Goal: Navigation & Orientation: Find specific page/section

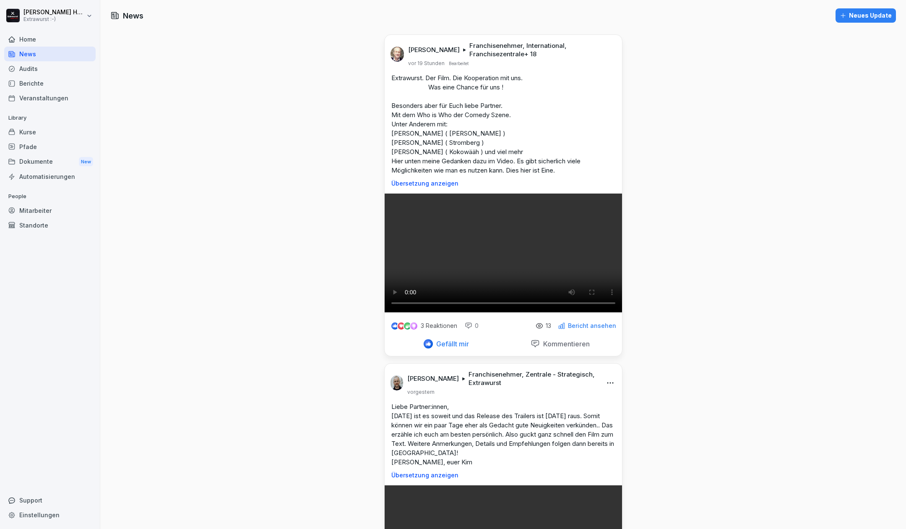
click at [39, 13] on html "[PERSON_NAME] Extrawurst :-) Home News Audits Berichte Veranstaltungen Library …" at bounding box center [453, 264] width 906 height 529
click at [65, 308] on html "[PERSON_NAME] Extrawurst :-) Home News Audits Berichte Veranstaltungen Library …" at bounding box center [453, 264] width 906 height 529
click at [35, 37] on div "Home" at bounding box center [49, 39] width 91 height 15
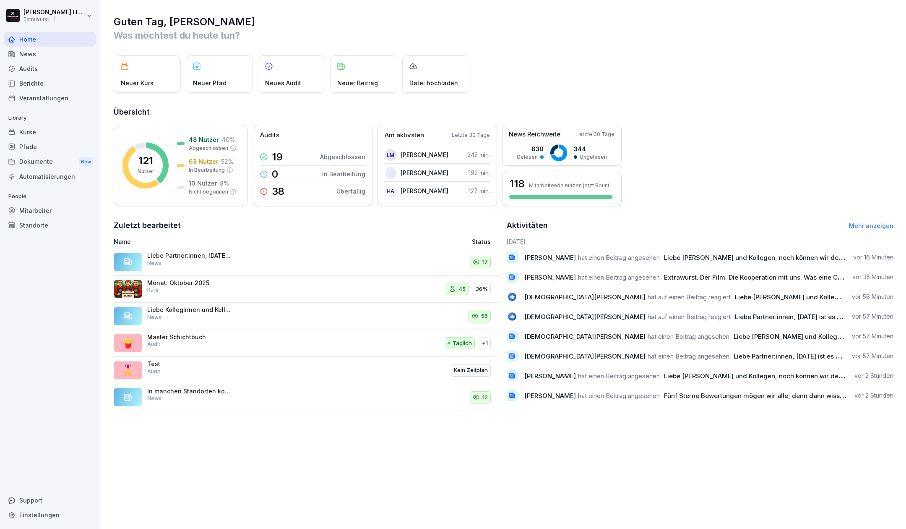
click at [862, 224] on link "Mehr anzeigen" at bounding box center [871, 225] width 44 height 7
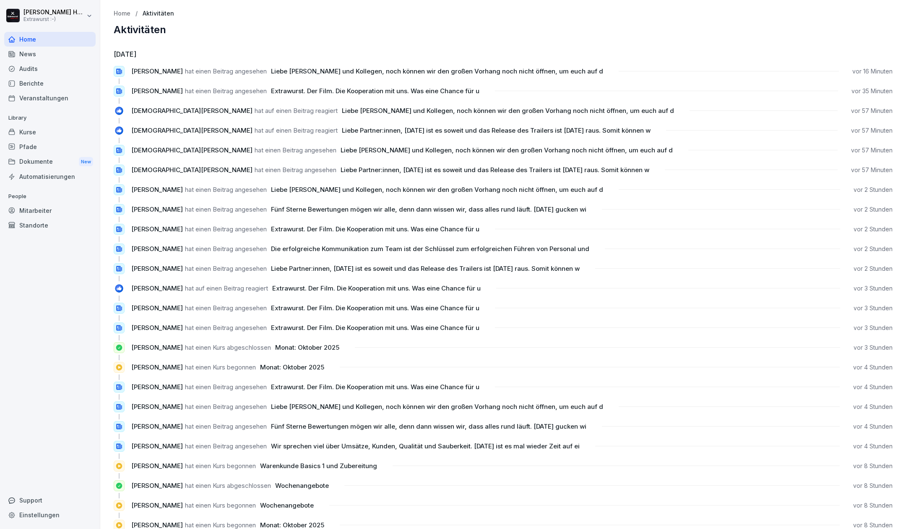
click at [22, 51] on div "News" at bounding box center [49, 54] width 91 height 15
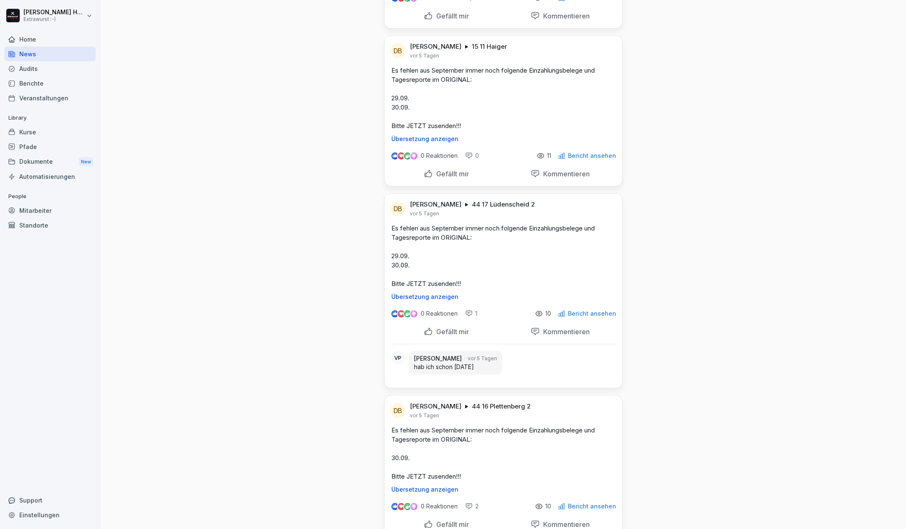
scroll to position [895, 0]
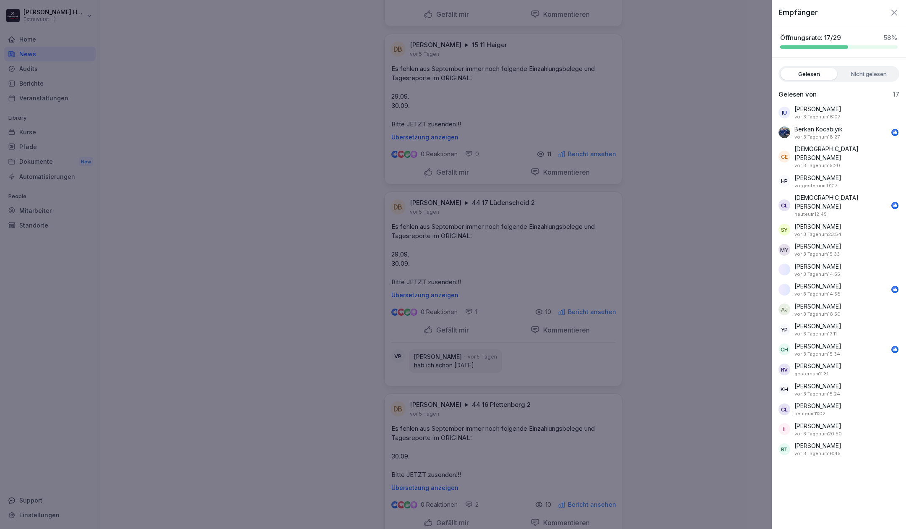
click at [693, 350] on div at bounding box center [453, 264] width 906 height 529
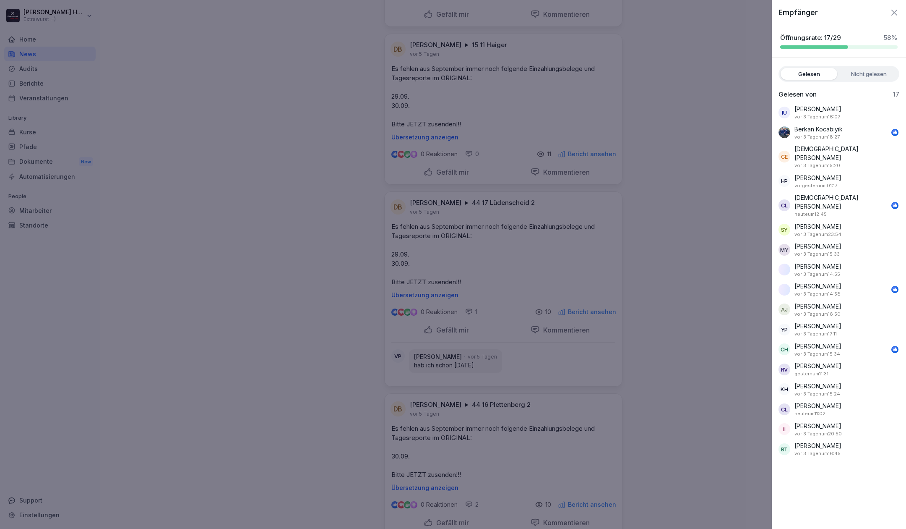
click at [697, 313] on div at bounding box center [453, 264] width 906 height 529
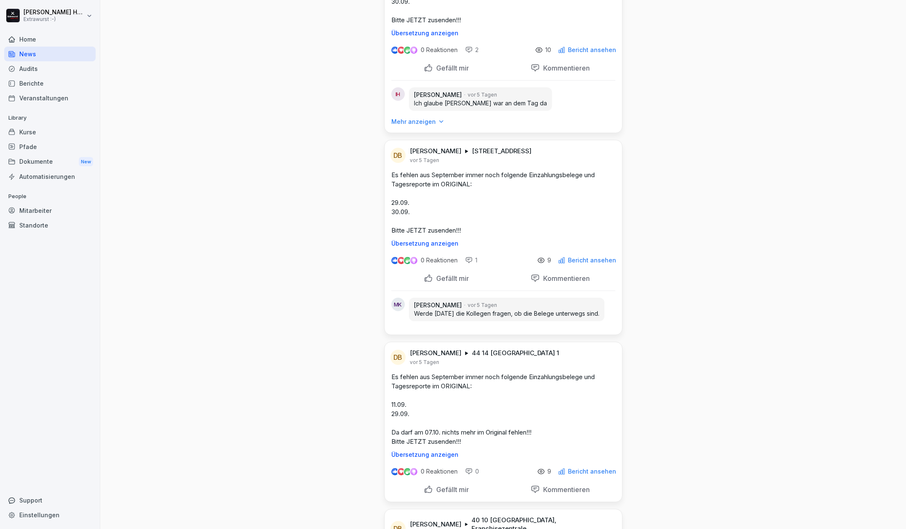
scroll to position [1343, 0]
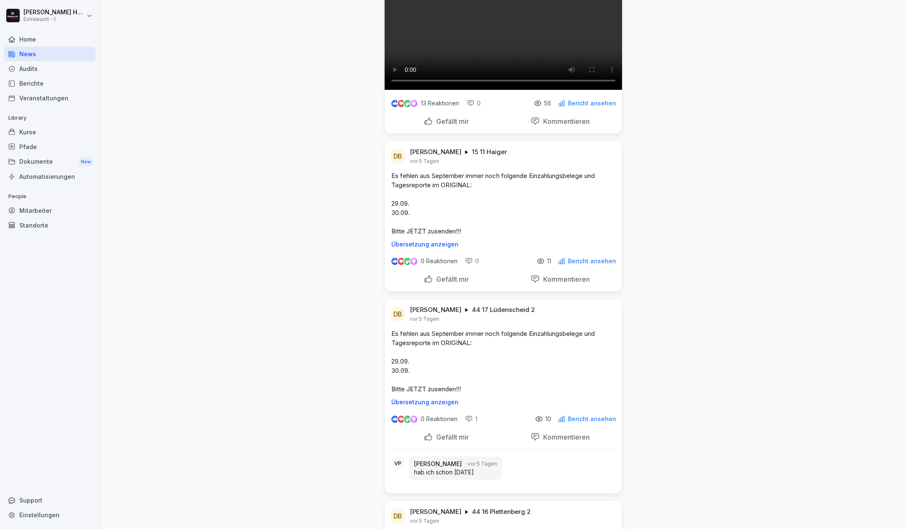
scroll to position [839, 0]
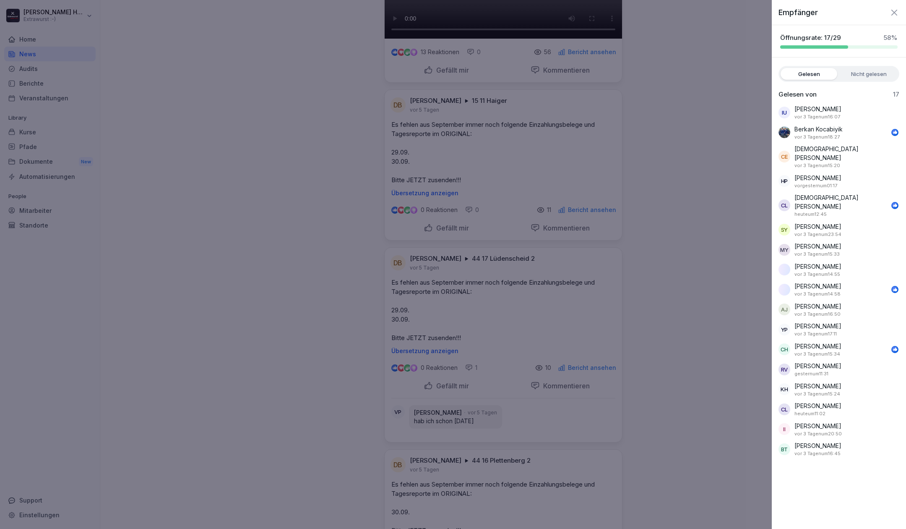
click at [851, 75] on label "Nicht gelesen" at bounding box center [869, 74] width 57 height 12
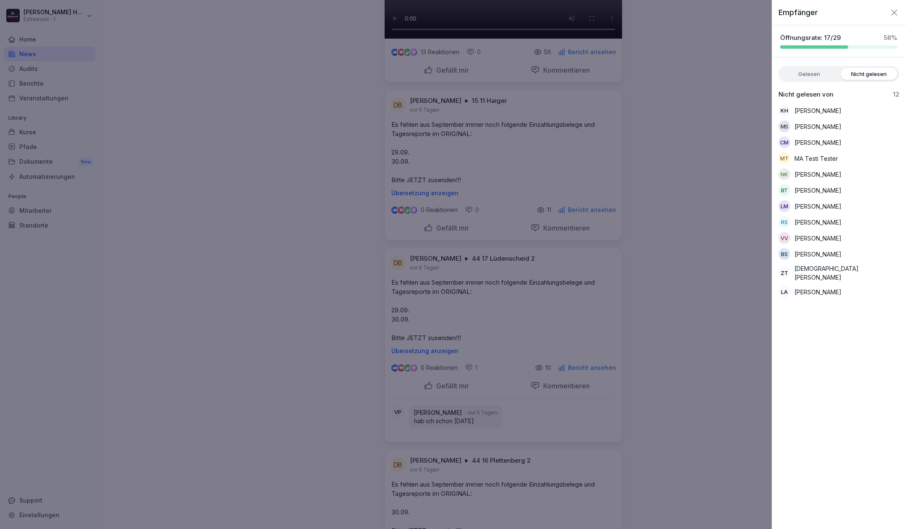
click at [817, 73] on label "Gelesen" at bounding box center [809, 74] width 57 height 12
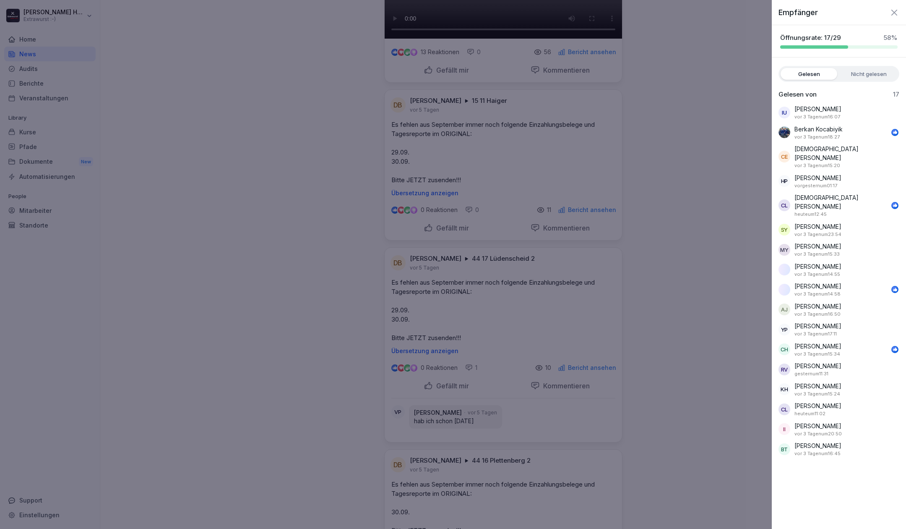
click at [680, 145] on div at bounding box center [453, 264] width 906 height 529
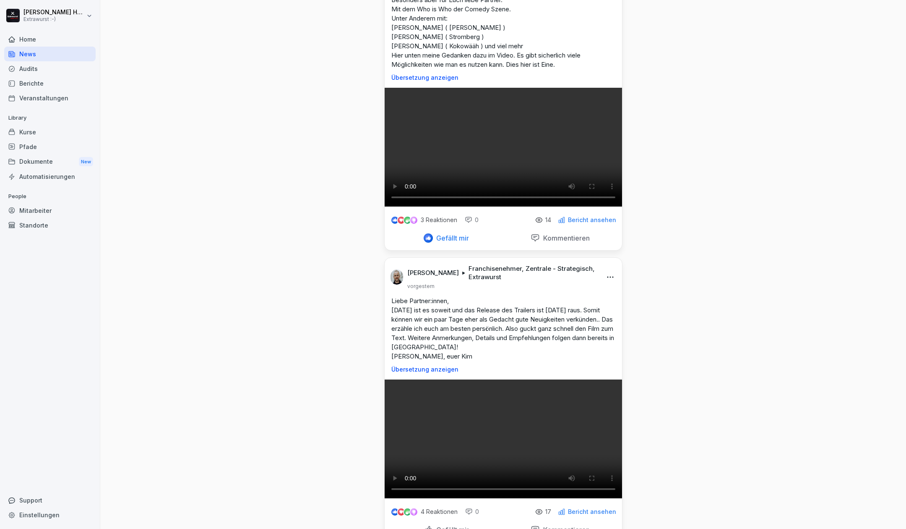
scroll to position [0, 0]
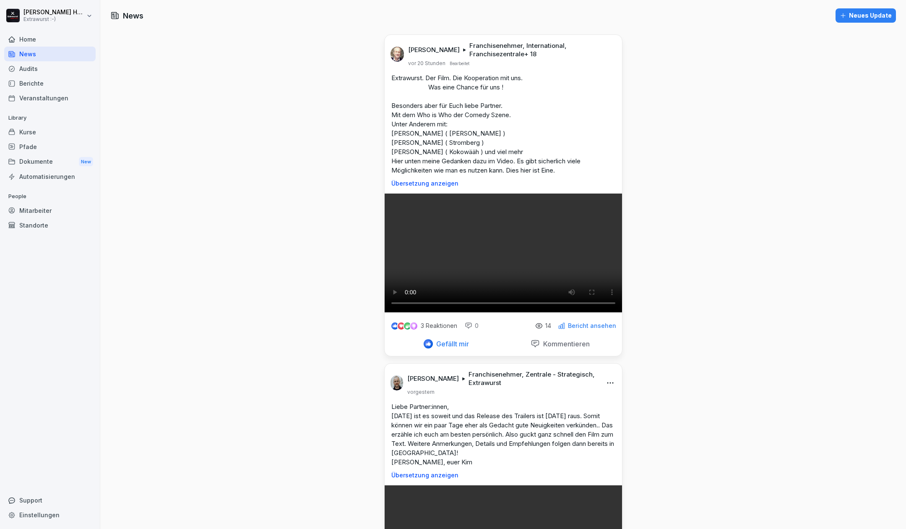
click at [31, 39] on div "Home" at bounding box center [49, 39] width 91 height 15
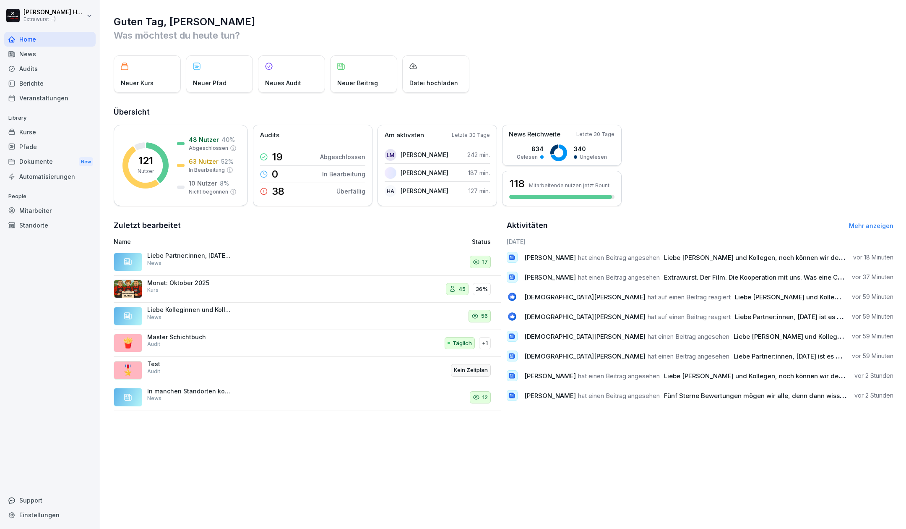
click at [43, 55] on div "News" at bounding box center [49, 54] width 91 height 15
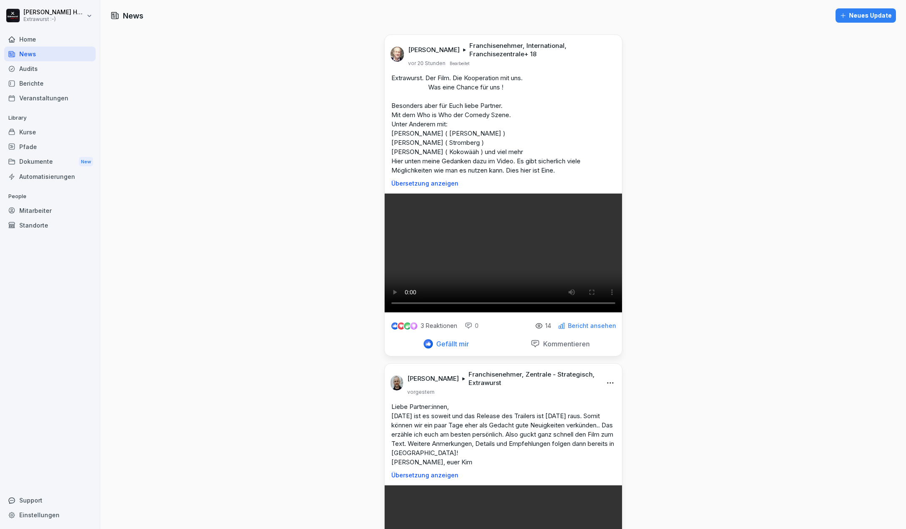
click at [42, 38] on div "Home" at bounding box center [49, 39] width 91 height 15
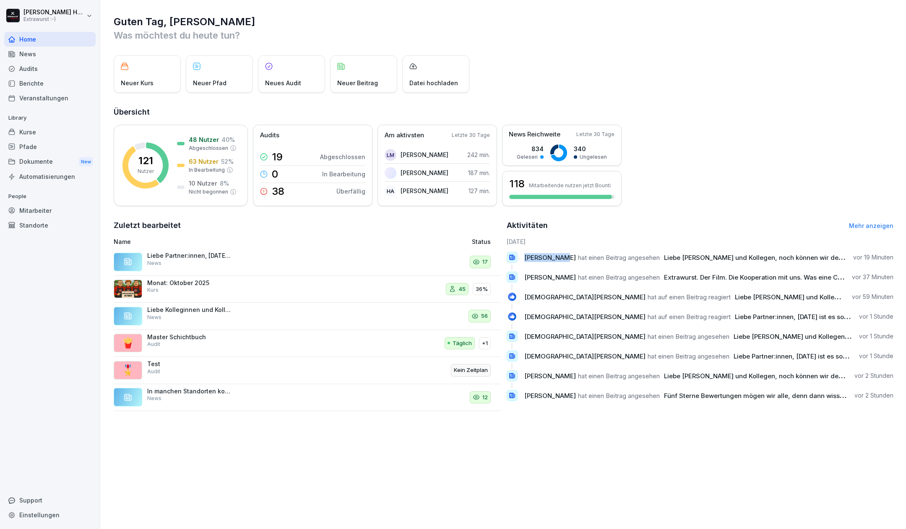
drag, startPoint x: 558, startPoint y: 259, endPoint x: 520, endPoint y: 259, distance: 38.2
click at [520, 259] on div "[PERSON_NAME] hat einen Beitrag angesehen Liebe Kolleginnen und Kollegen, noch …" at bounding box center [700, 257] width 387 height 11
click at [418, 138] on p "Am aktivsten" at bounding box center [404, 136] width 39 height 10
click at [480, 133] on p "Letzte 30 Tage" at bounding box center [471, 135] width 38 height 8
click at [33, 53] on div "News" at bounding box center [49, 54] width 91 height 15
